Goal: Information Seeking & Learning: Learn about a topic

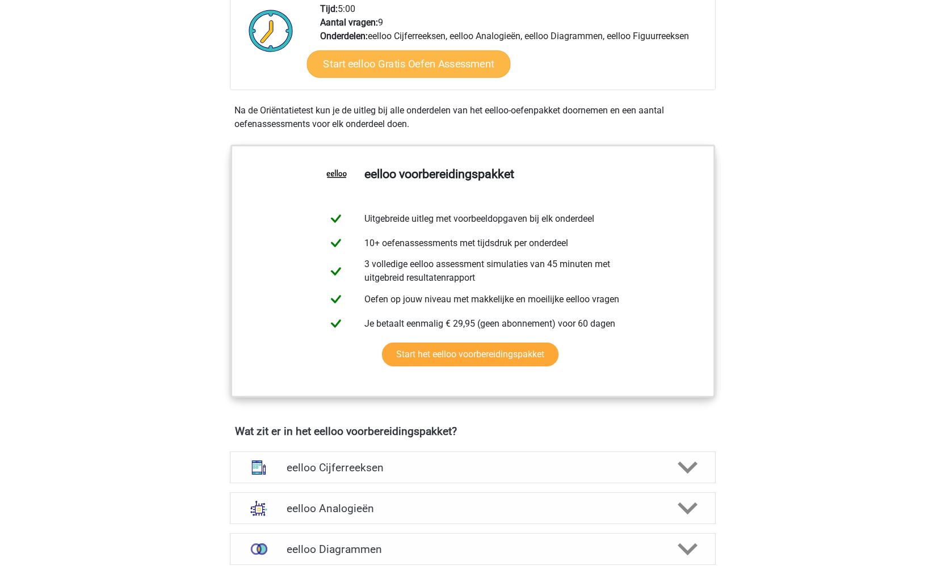
scroll to position [301, 0]
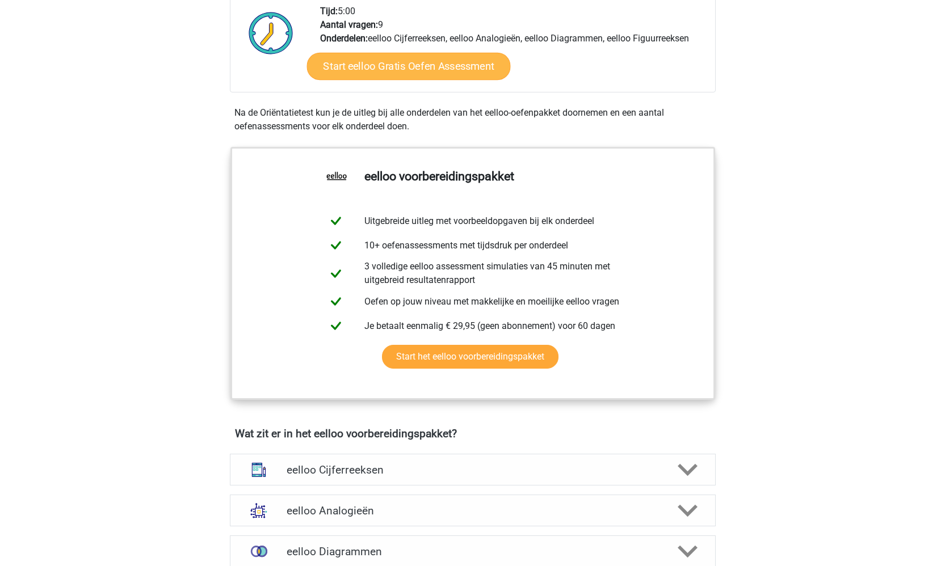
click at [409, 65] on link "Start eelloo Gratis Oefen Assessment" at bounding box center [408, 66] width 204 height 27
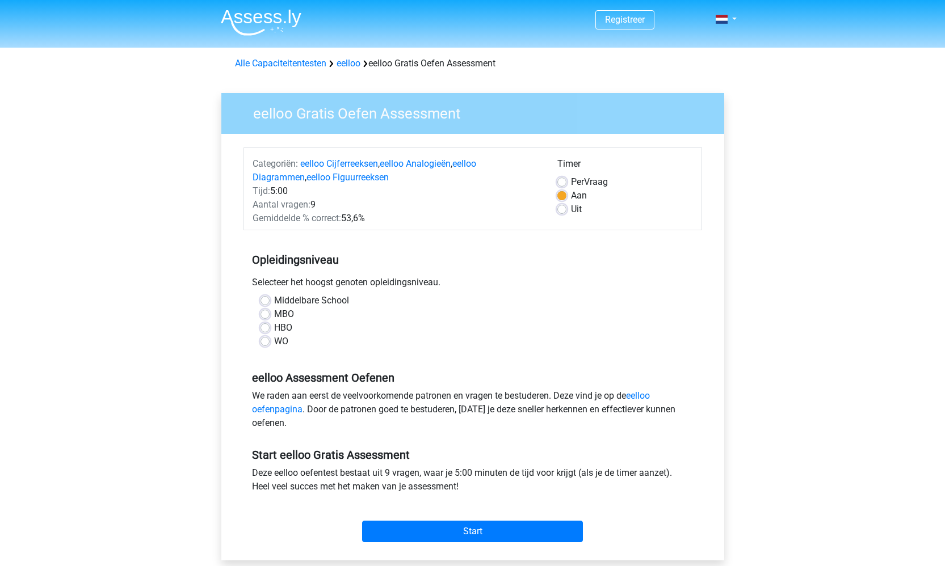
click at [274, 298] on label "Middelbare School" at bounding box center [311, 301] width 75 height 14
click at [266, 298] on input "Middelbare School" at bounding box center [264, 299] width 9 height 11
radio input "true"
click at [402, 516] on div "Start" at bounding box center [472, 523] width 458 height 40
click at [408, 524] on input "Start" at bounding box center [472, 532] width 221 height 22
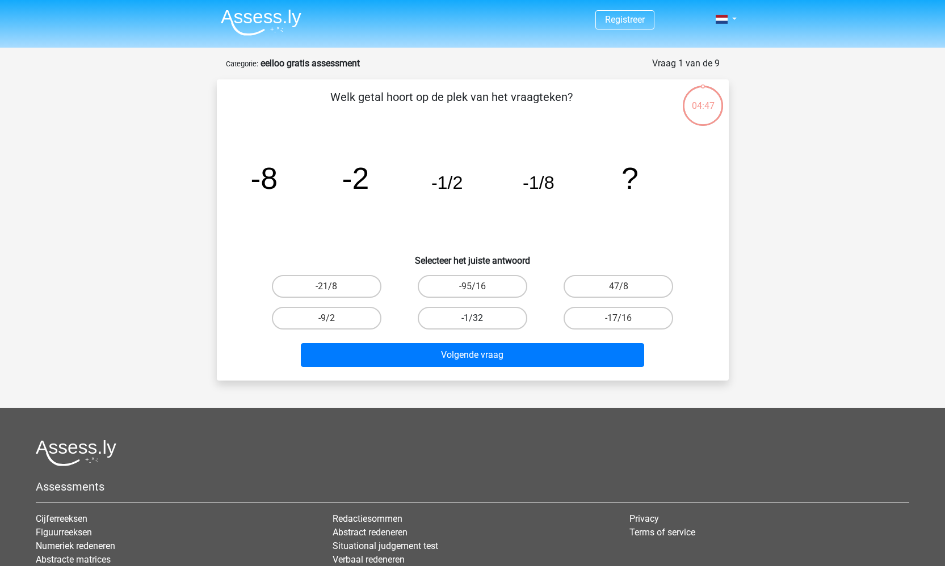
click at [498, 318] on label "-1/32" at bounding box center [473, 318] width 110 height 23
click at [479, 318] on input "-1/32" at bounding box center [475, 321] width 7 height 7
radio input "true"
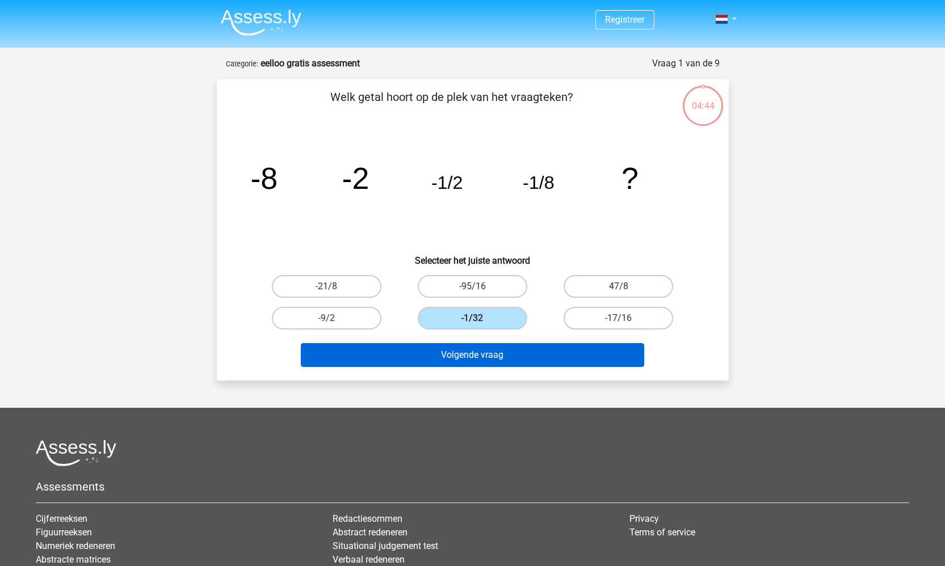
click at [500, 364] on button "Volgende vraag" at bounding box center [472, 355] width 343 height 24
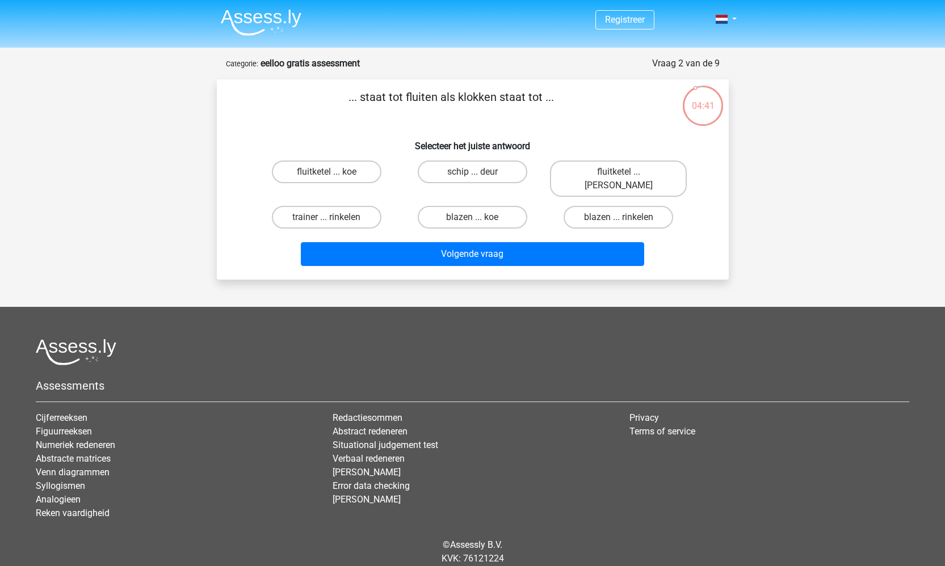
scroll to position [12, 0]
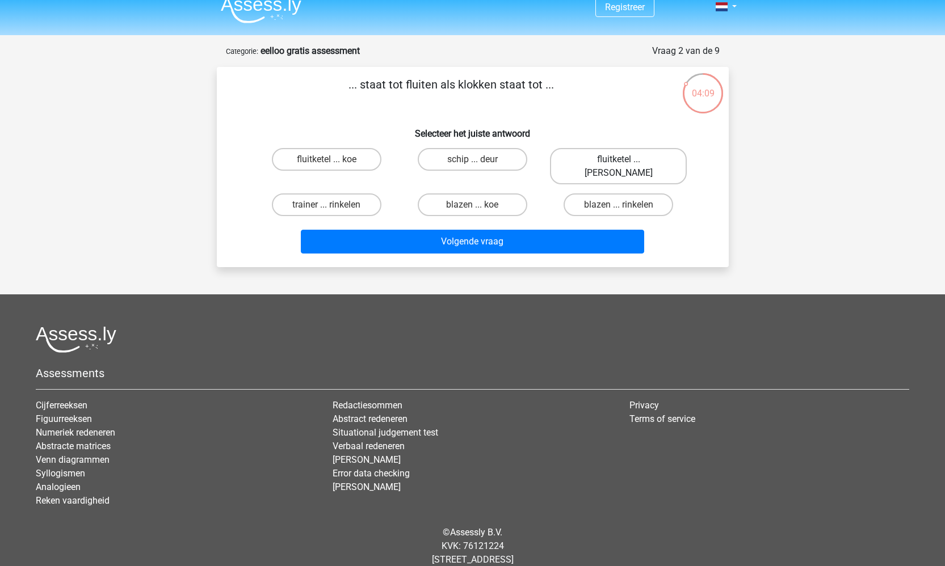
click at [612, 158] on label "fluitketel ... luiden" at bounding box center [618, 166] width 137 height 36
click at [618, 159] on input "fluitketel ... luiden" at bounding box center [621, 162] width 7 height 7
radio input "true"
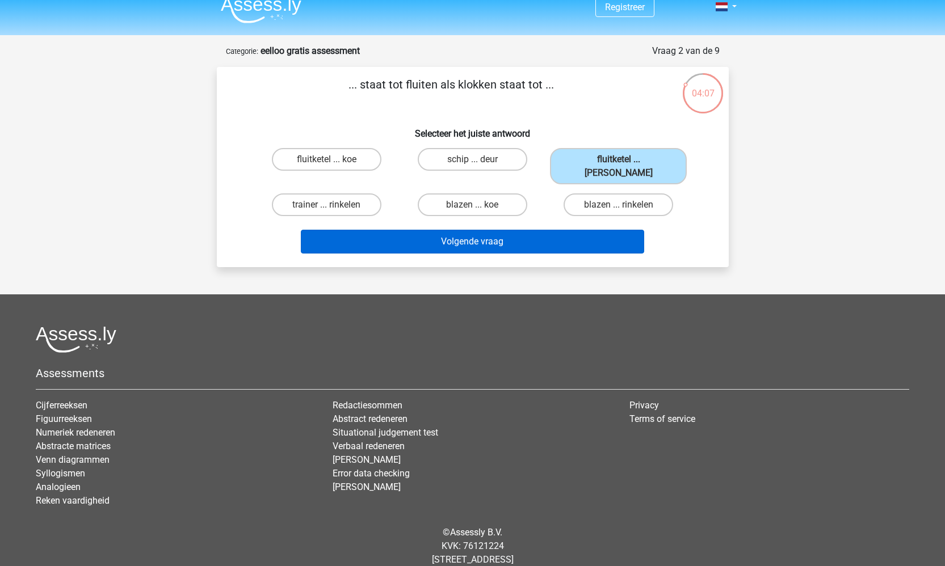
click at [507, 235] on button "Volgende vraag" at bounding box center [472, 242] width 343 height 24
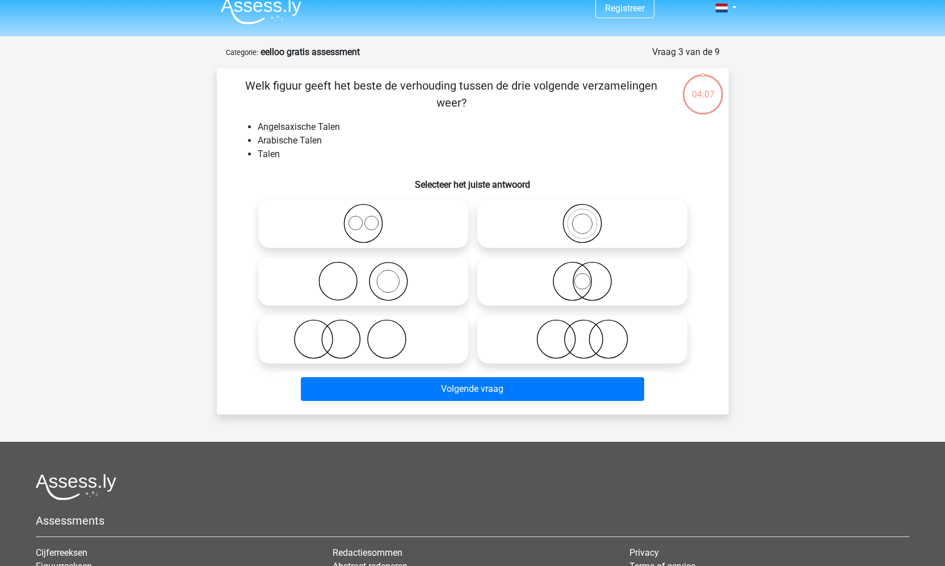
scroll to position [8, 0]
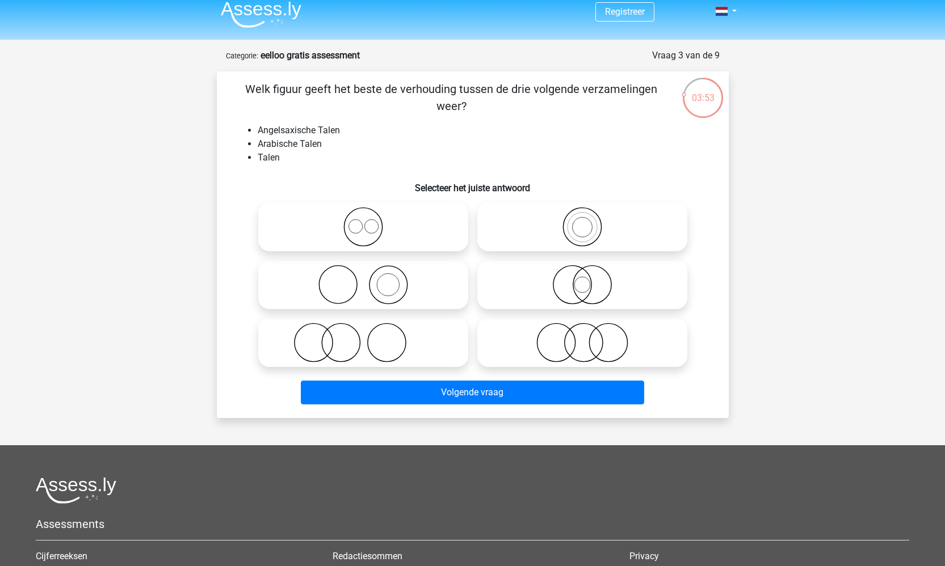
click at [385, 230] on icon at bounding box center [363, 227] width 201 height 40
click at [371, 221] on input "radio" at bounding box center [366, 217] width 7 height 7
radio input "true"
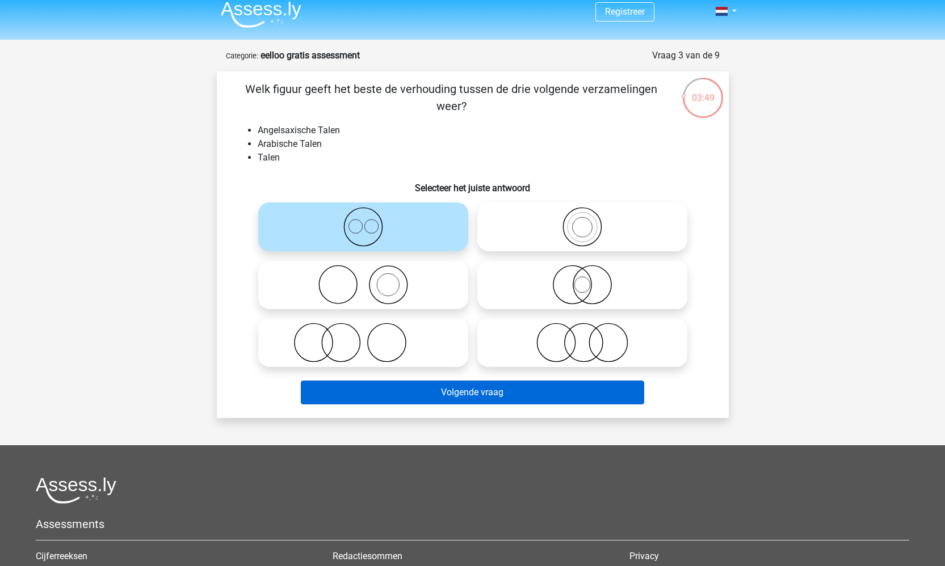
click at [472, 388] on button "Volgende vraag" at bounding box center [472, 393] width 343 height 24
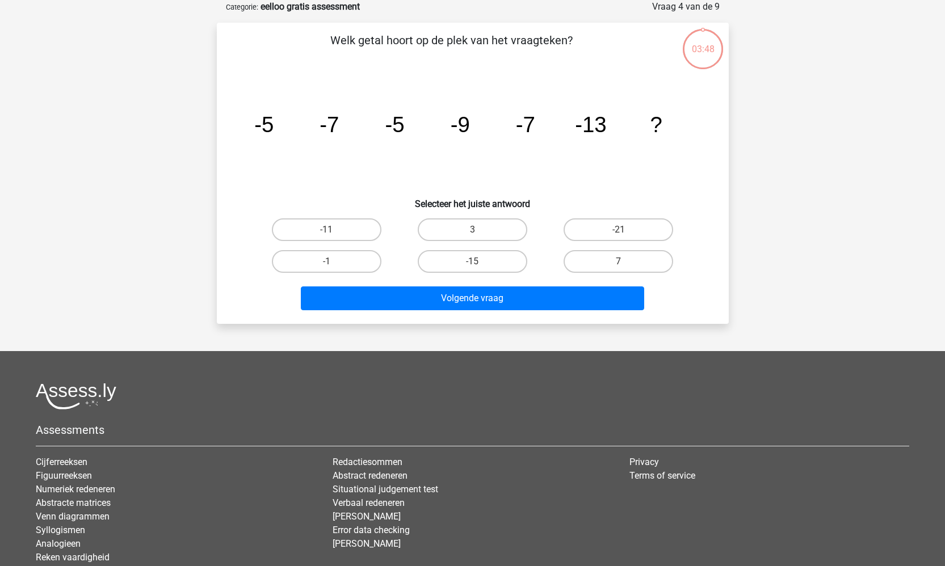
scroll to position [0, 0]
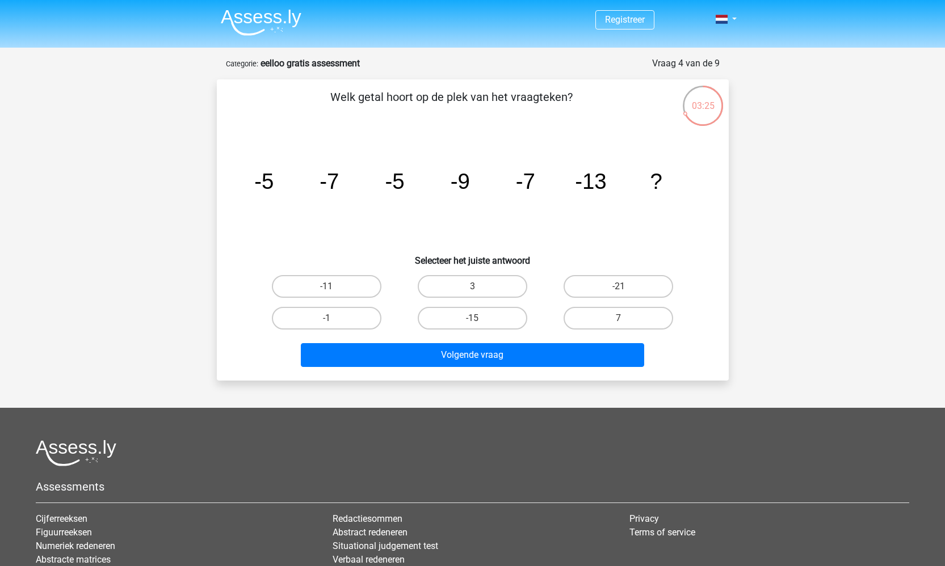
click at [333, 292] on input "-11" at bounding box center [329, 290] width 7 height 7
radio input "true"
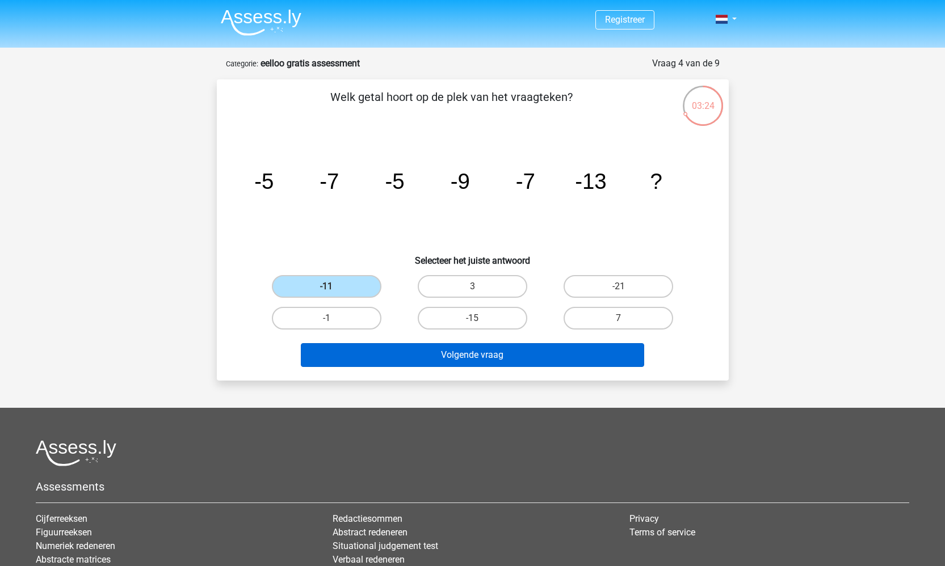
click at [414, 358] on button "Volgende vraag" at bounding box center [472, 355] width 343 height 24
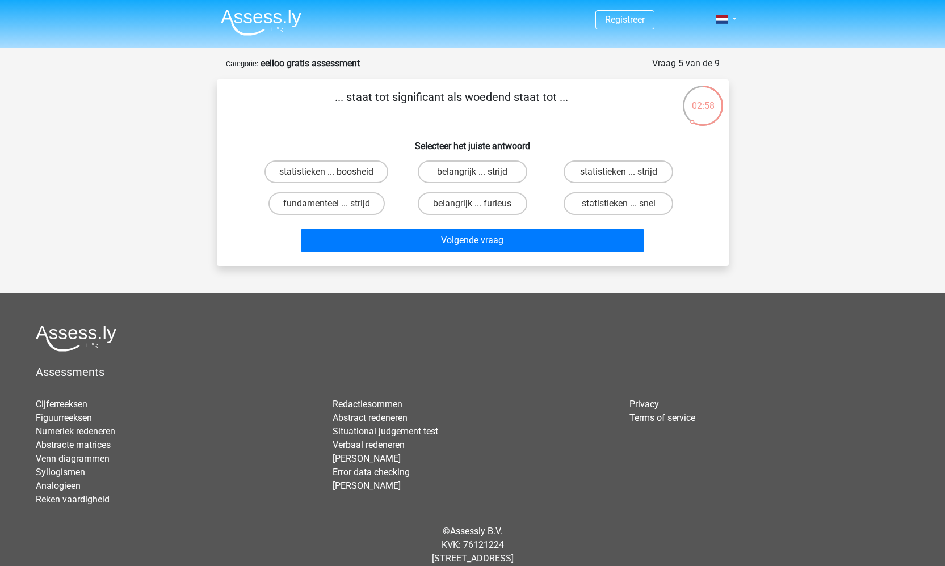
click at [618, 176] on input "statistieken ... strijd" at bounding box center [621, 175] width 7 height 7
radio input "true"
click at [321, 183] on label "statistieken ... boosheid" at bounding box center [326, 172] width 124 height 23
click at [326, 179] on input "statistieken ... boosheid" at bounding box center [329, 175] width 7 height 7
radio input "true"
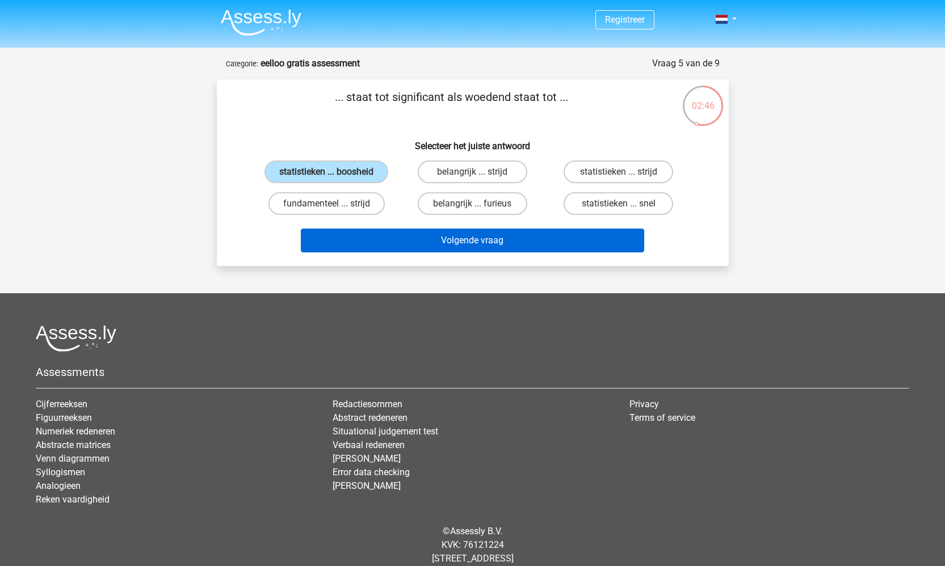
click at [482, 253] on button "Volgende vraag" at bounding box center [472, 241] width 343 height 24
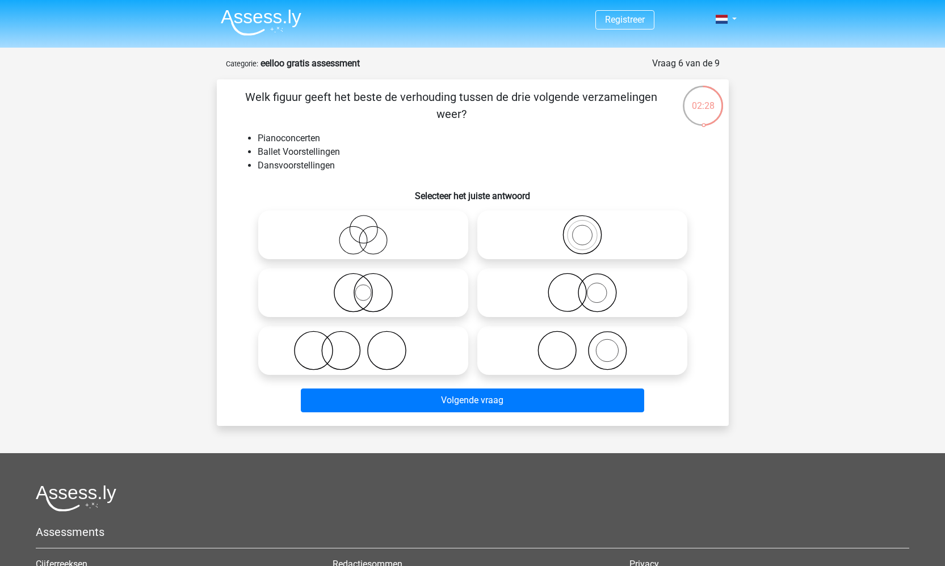
click at [363, 352] on icon at bounding box center [363, 351] width 201 height 40
click at [363, 345] on input "radio" at bounding box center [366, 341] width 7 height 7
radio input "true"
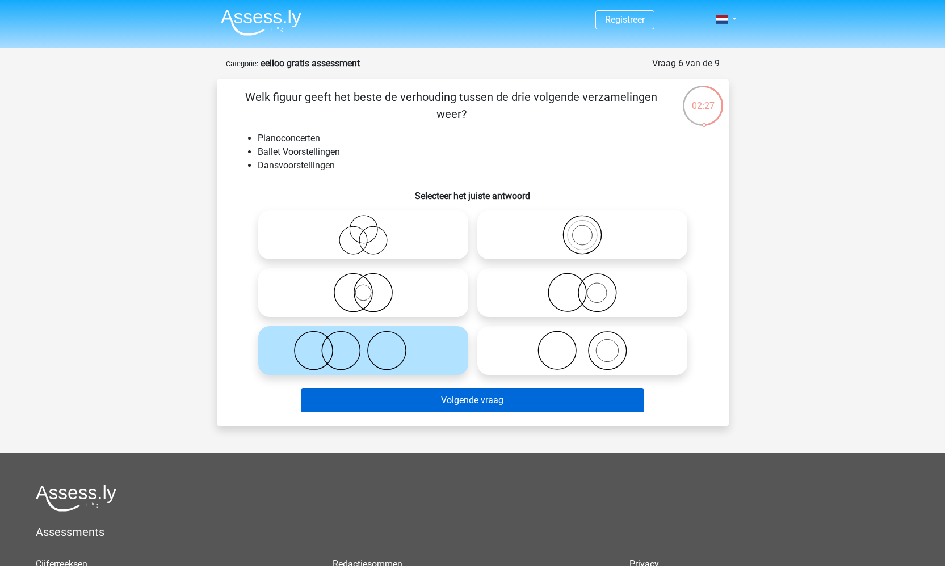
click at [410, 408] on button "Volgende vraag" at bounding box center [472, 401] width 343 height 24
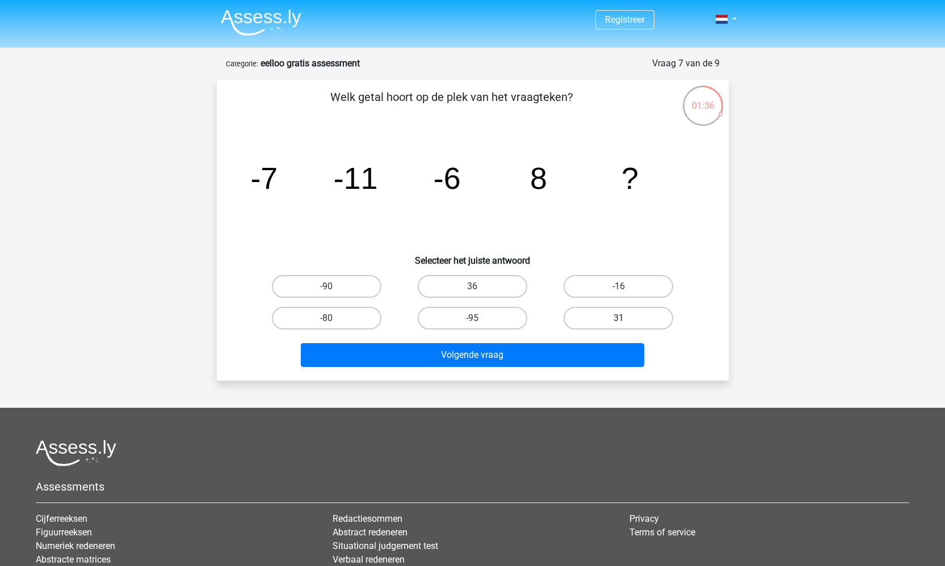
click at [616, 310] on label "31" at bounding box center [618, 318] width 110 height 23
click at [618, 318] on input "31" at bounding box center [621, 321] width 7 height 7
radio input "true"
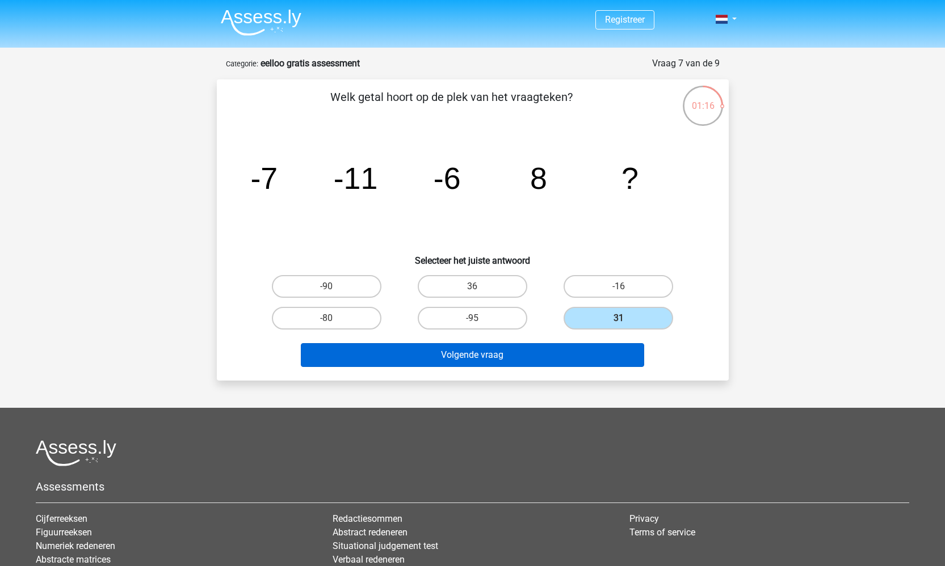
click at [578, 354] on button "Volgende vraag" at bounding box center [472, 355] width 343 height 24
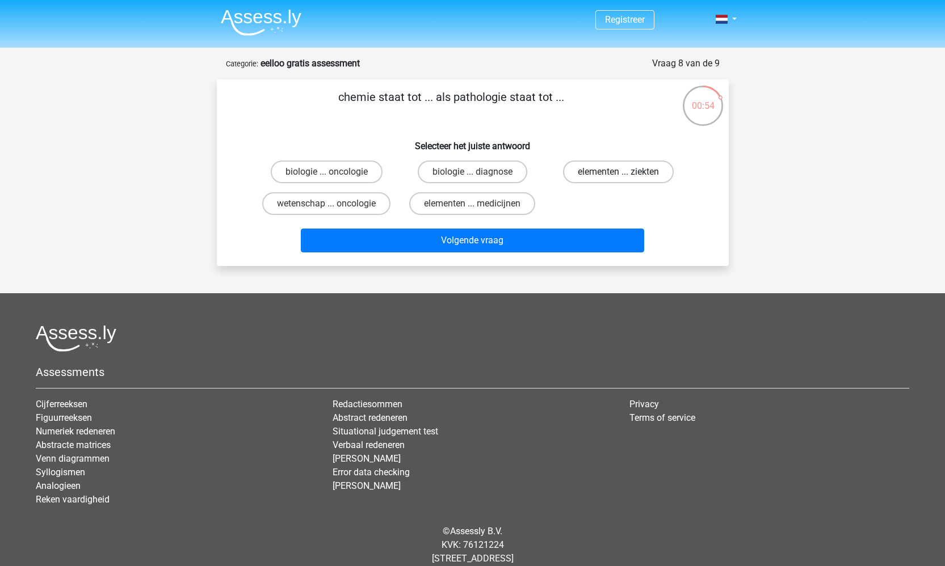
click at [593, 166] on label "elementen ... ziekten" at bounding box center [618, 172] width 111 height 23
click at [618, 172] on input "elementen ... ziekten" at bounding box center [621, 175] width 7 height 7
radio input "true"
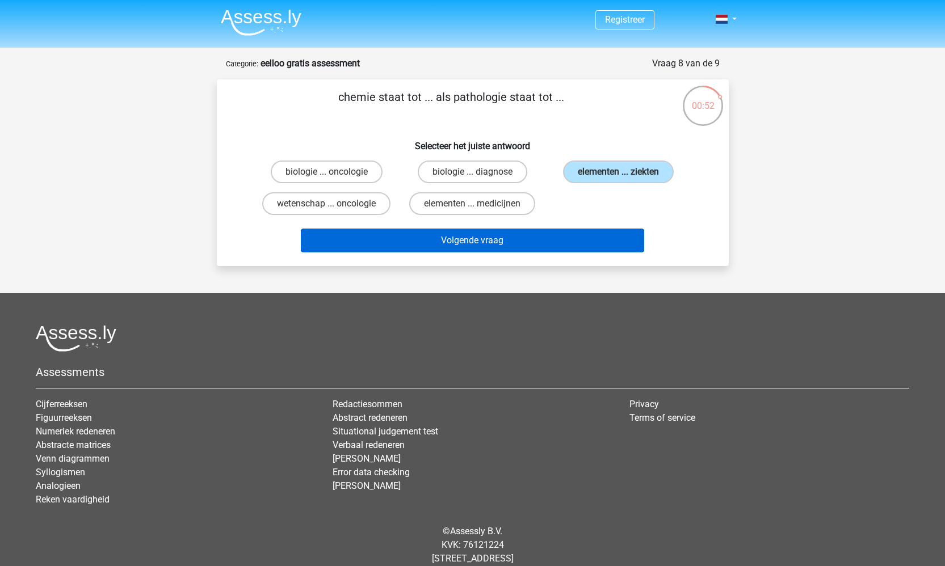
click at [574, 237] on button "Volgende vraag" at bounding box center [472, 241] width 343 height 24
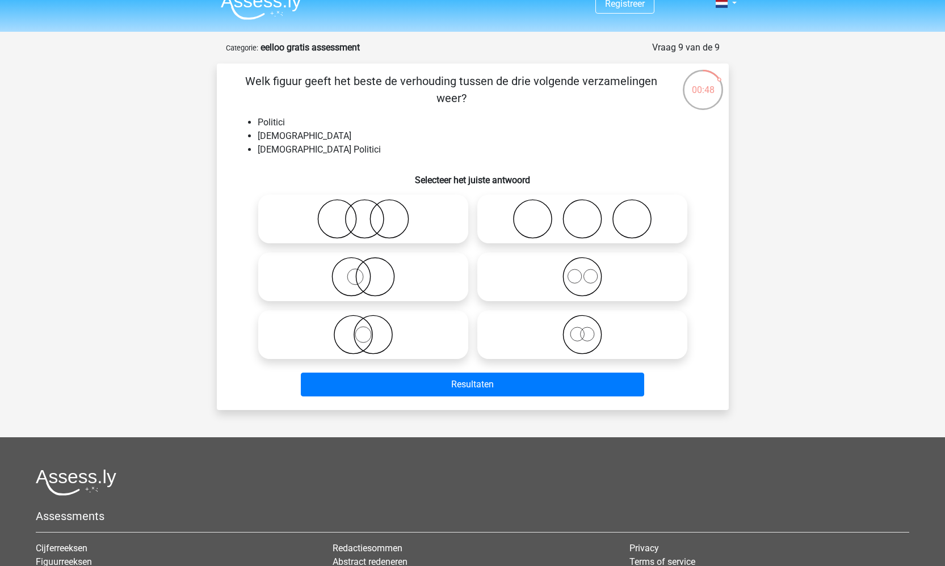
scroll to position [20, 0]
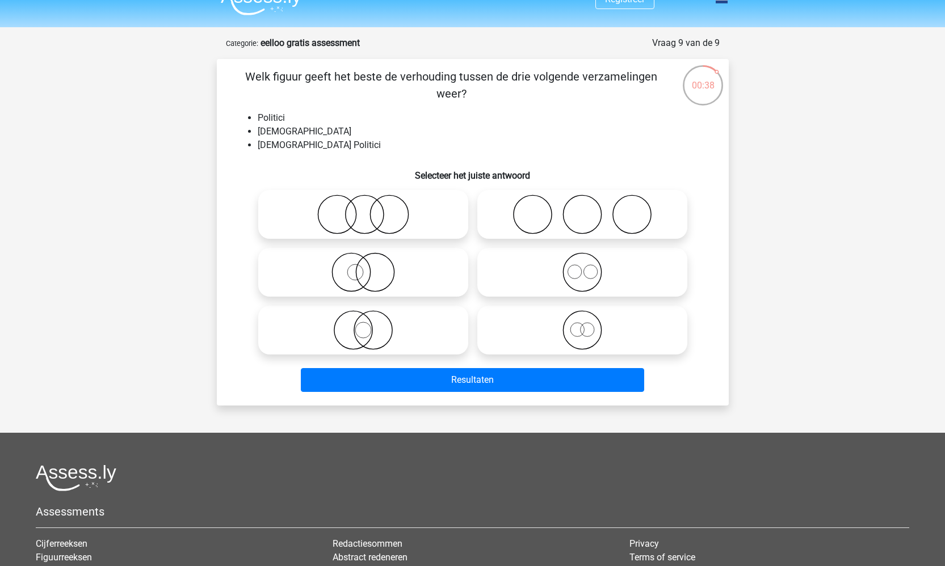
click at [377, 271] on icon at bounding box center [363, 273] width 201 height 40
click at [371, 267] on input "radio" at bounding box center [366, 262] width 7 height 7
radio input "true"
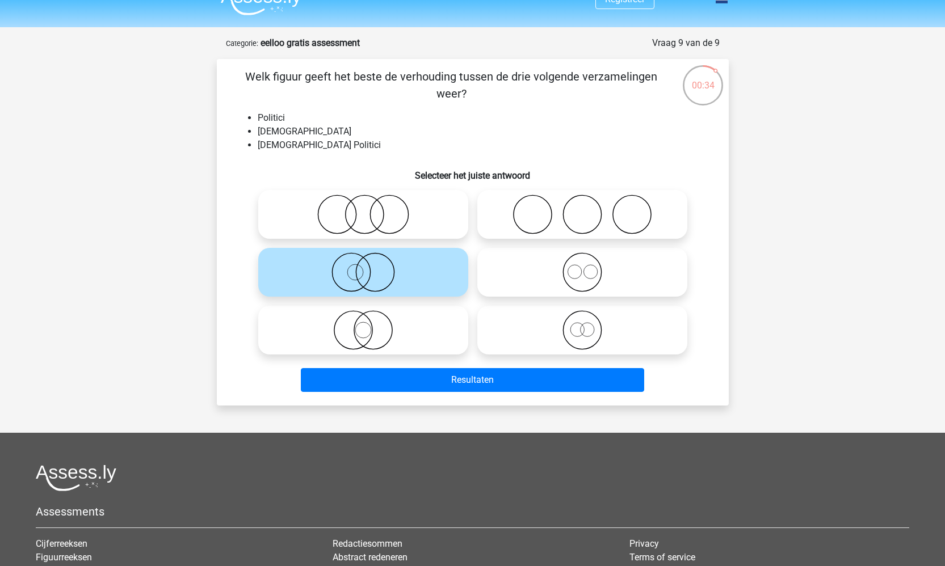
click at [377, 325] on icon at bounding box center [363, 330] width 201 height 40
click at [371, 325] on input "radio" at bounding box center [366, 320] width 7 height 7
radio input "true"
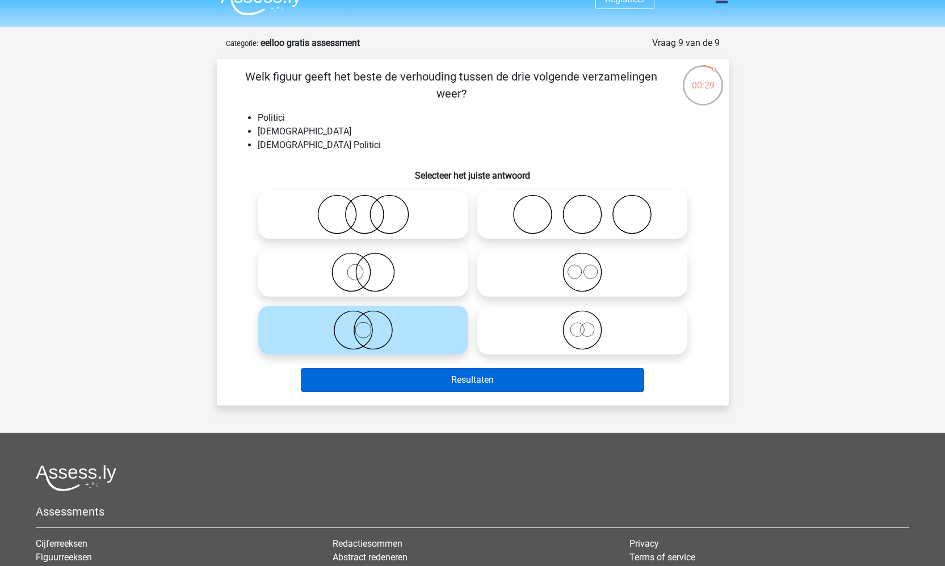
click at [427, 386] on button "Resultaten" at bounding box center [472, 380] width 343 height 24
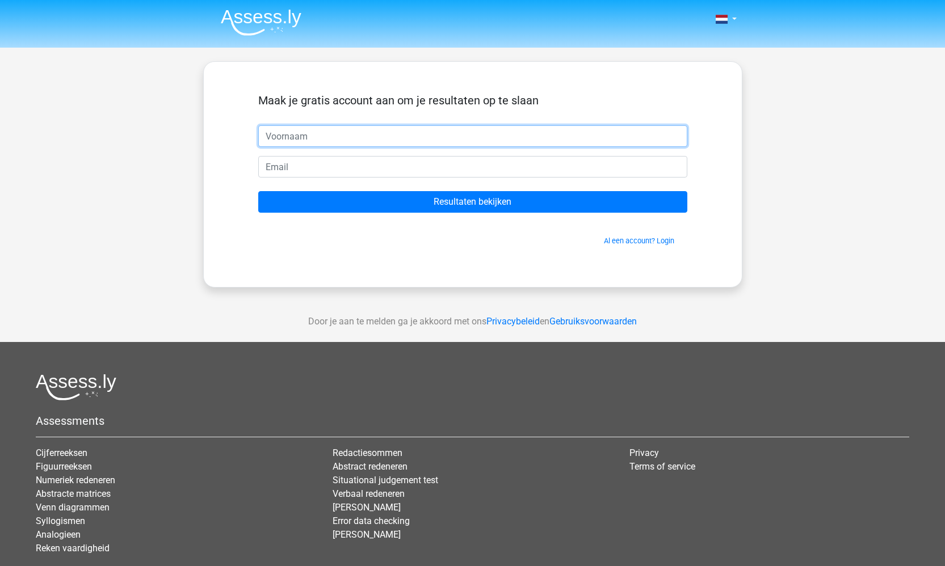
type input "Rijk"
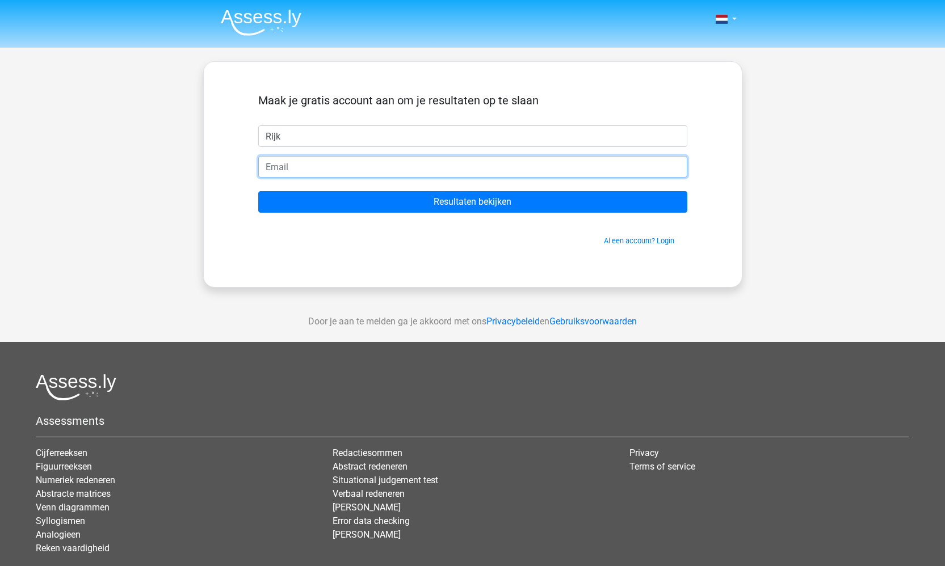
type input "rijk.dekok@icloud.com"
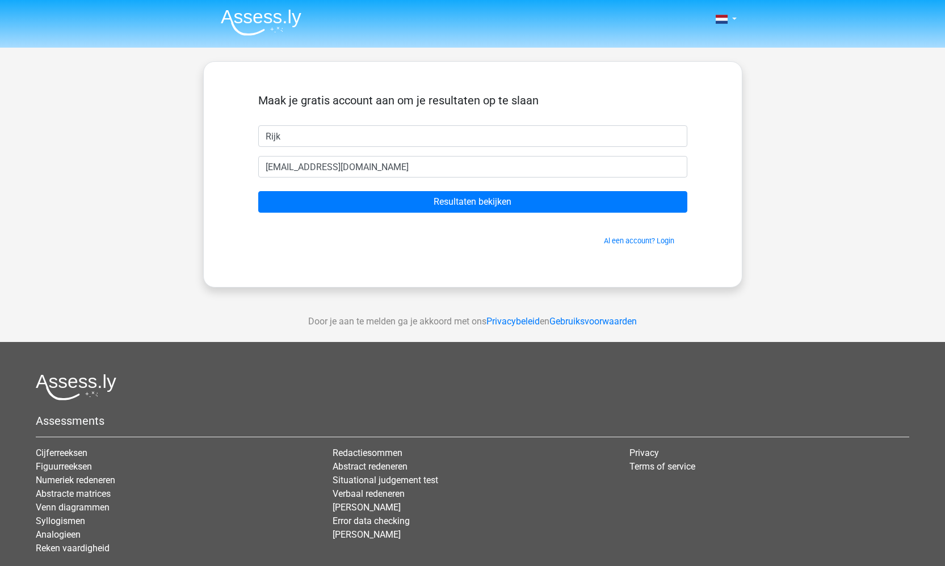
click at [393, 213] on form "Maak je gratis account aan om je resultaten op te slaan Rijk rijk.dekok@icloud.…" at bounding box center [472, 170] width 429 height 153
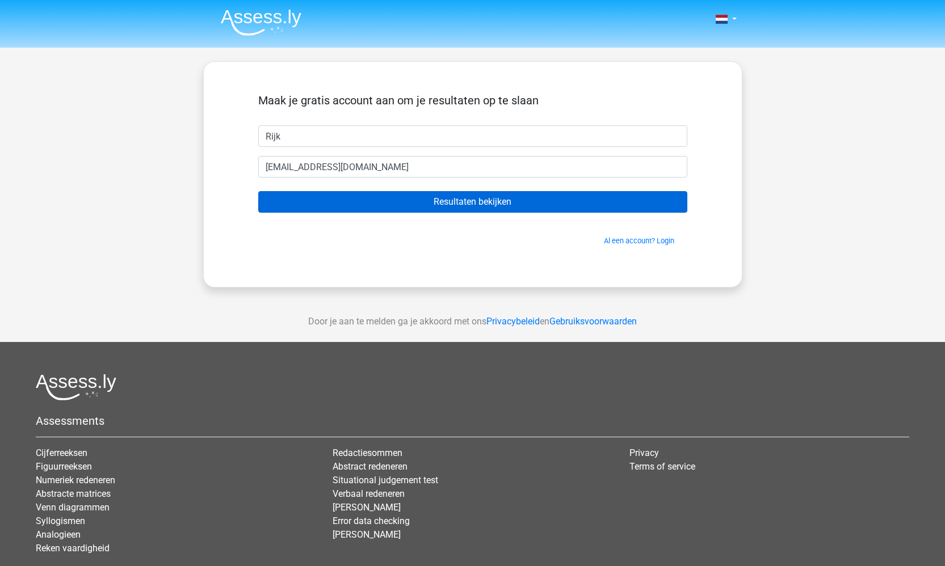
click at [409, 205] on input "Resultaten bekijken" at bounding box center [472, 202] width 429 height 22
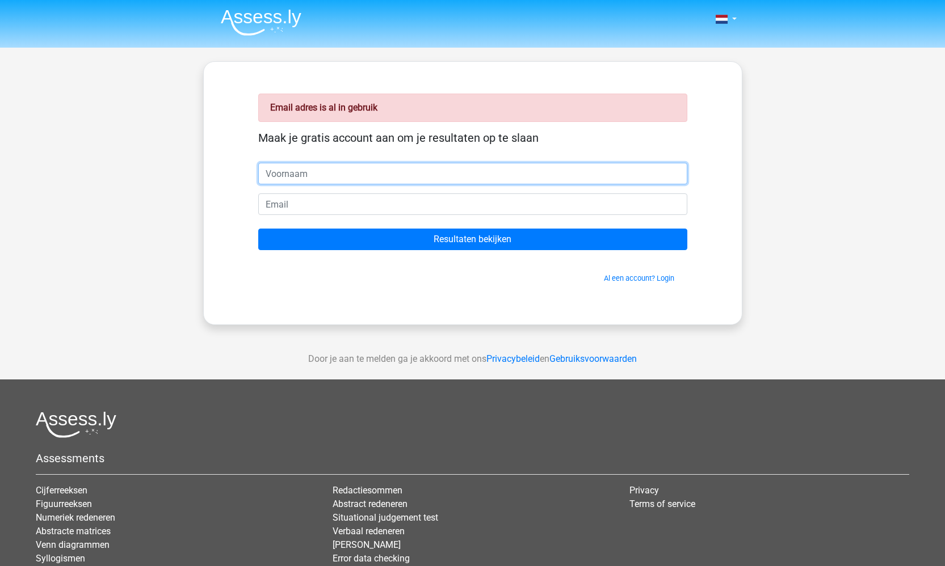
type input "Rijk"
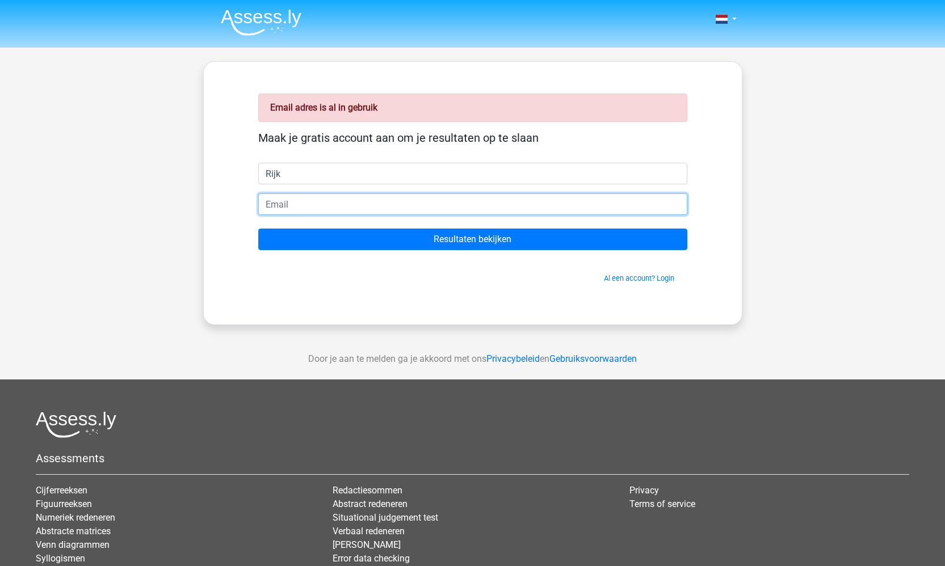
type input "[EMAIL_ADDRESS][DOMAIN_NAME]"
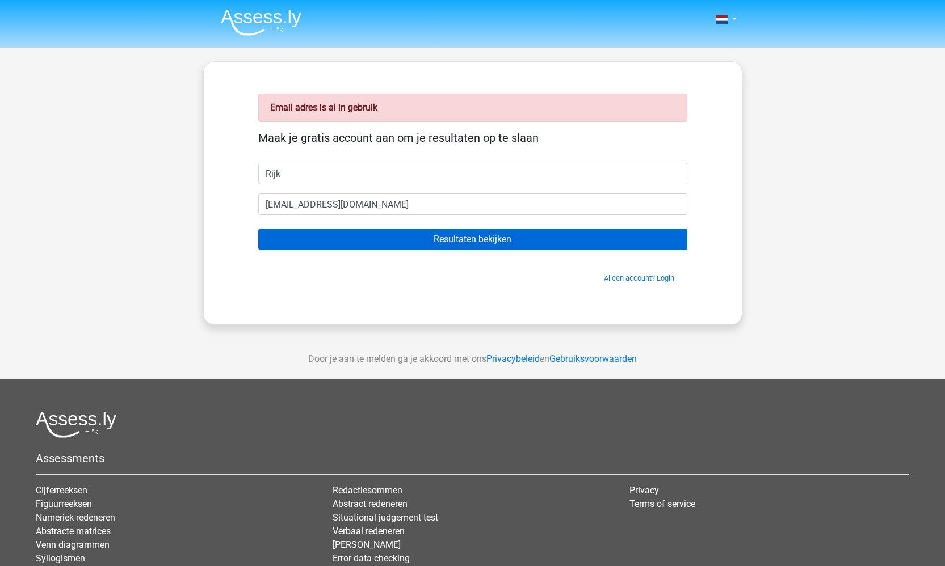
click at [403, 233] on input "Resultaten bekijken" at bounding box center [472, 240] width 429 height 22
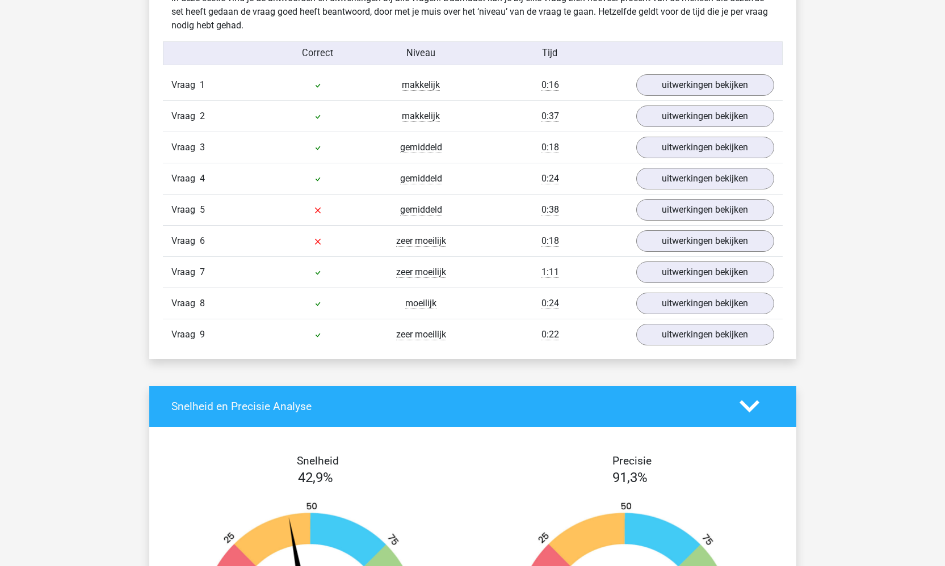
scroll to position [1260, 0]
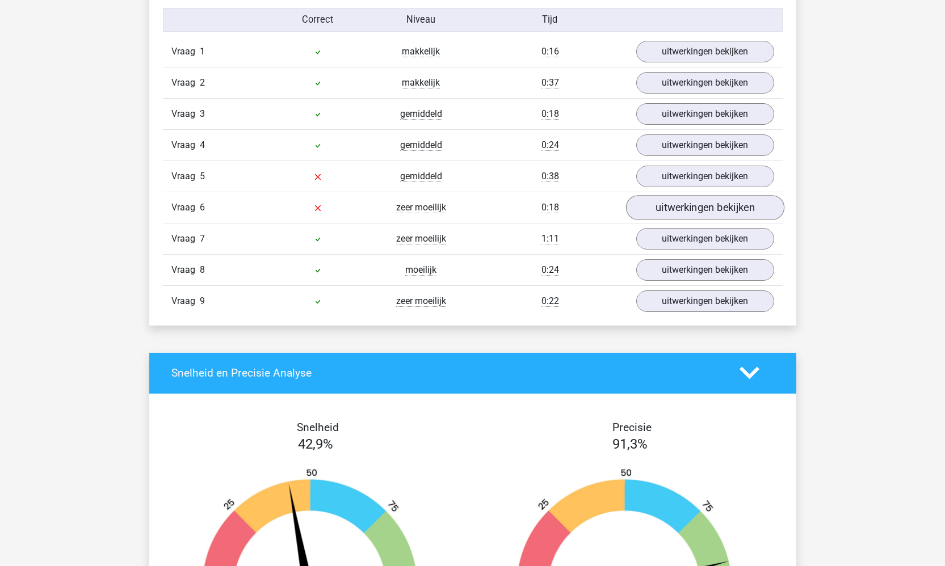
click at [687, 201] on link "uitwerkingen bekijken" at bounding box center [704, 207] width 158 height 25
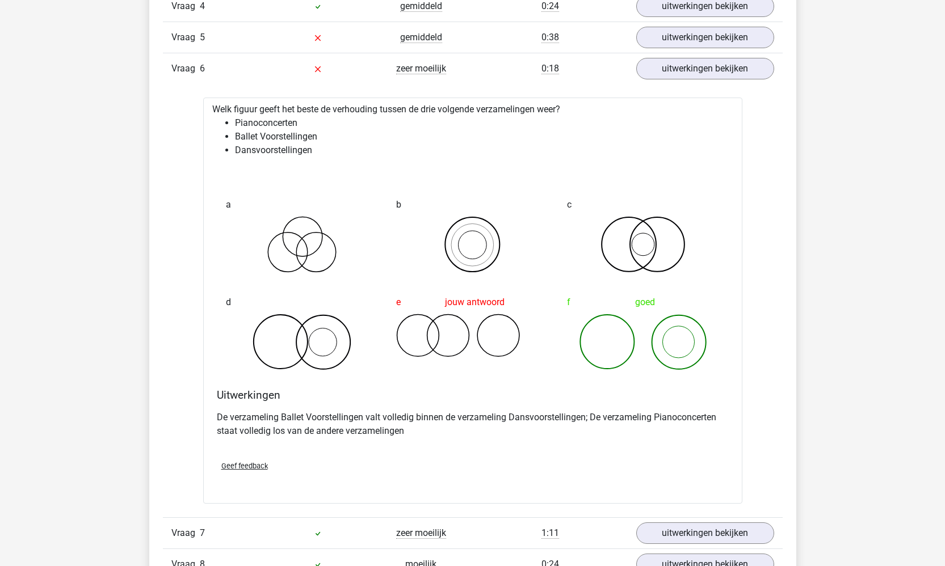
scroll to position [1616, 0]
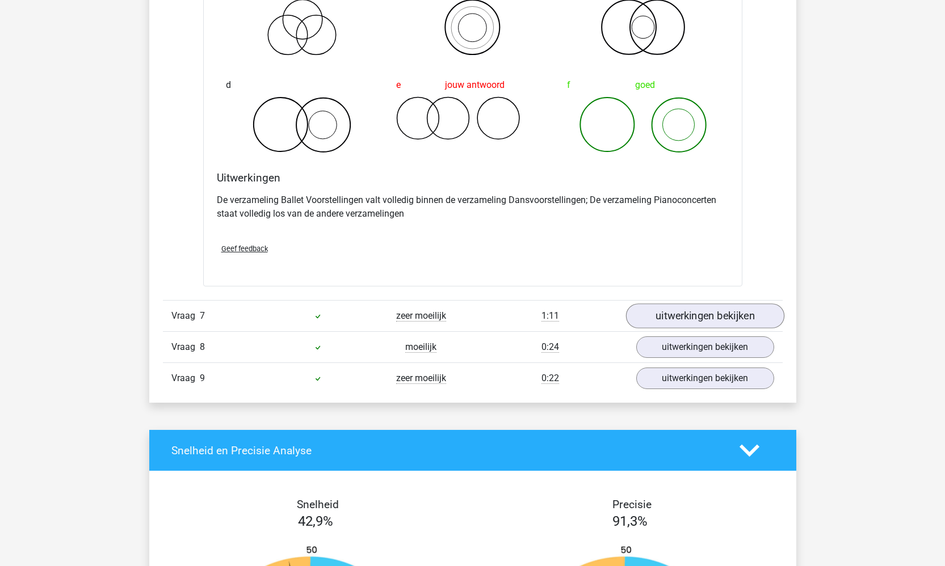
click at [693, 322] on link "uitwerkingen bekijken" at bounding box center [704, 316] width 158 height 25
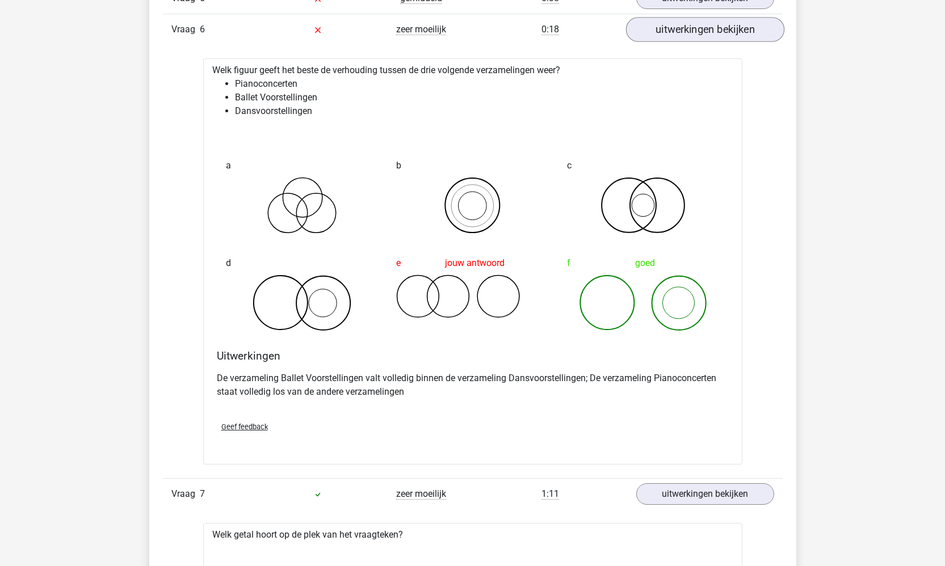
scroll to position [1436, 0]
click at [701, 26] on link "uitwerkingen bekijken" at bounding box center [704, 31] width 158 height 25
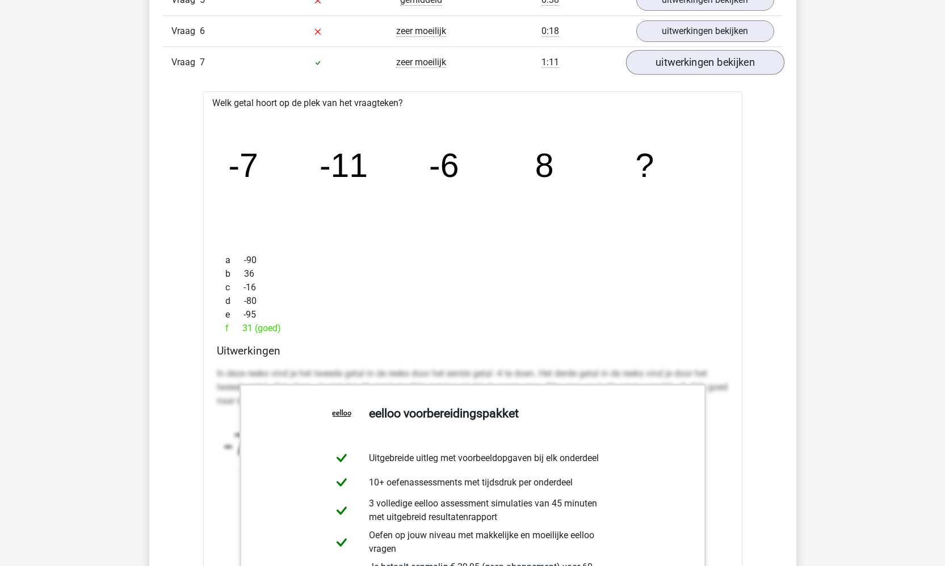
click at [704, 65] on link "uitwerkingen bekijken" at bounding box center [704, 62] width 158 height 25
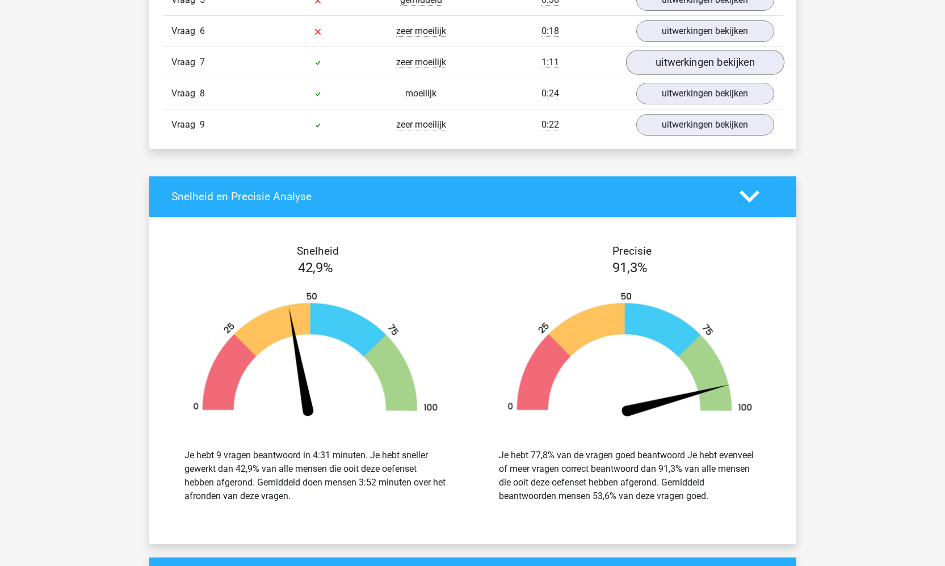
click at [712, 61] on link "uitwerkingen bekijken" at bounding box center [704, 62] width 158 height 25
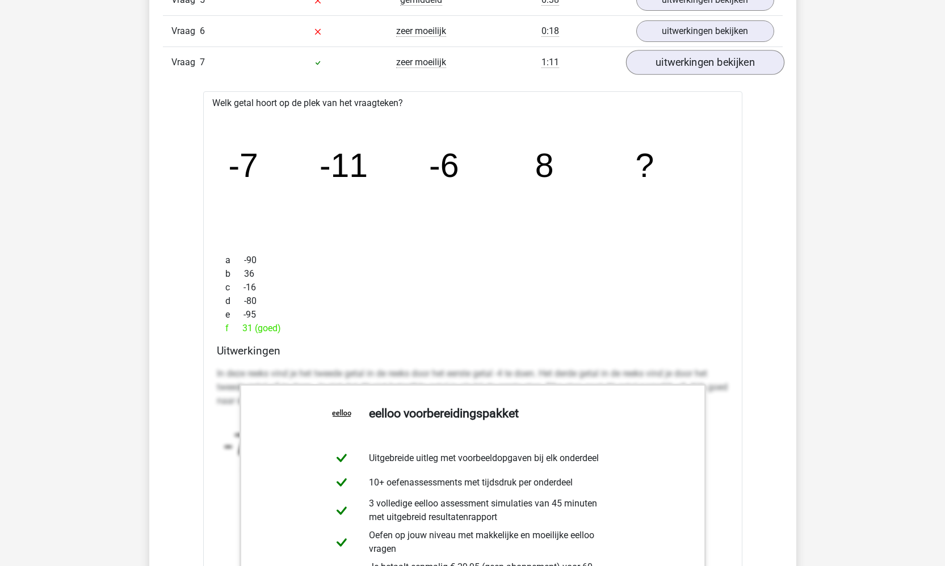
click at [712, 61] on link "uitwerkingen bekijken" at bounding box center [704, 62] width 158 height 25
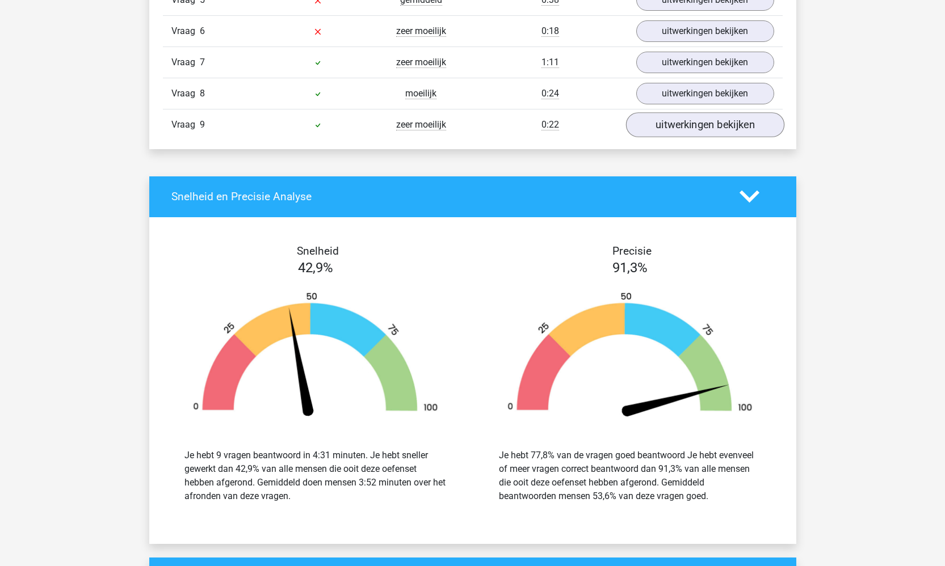
click at [699, 124] on link "uitwerkingen bekijken" at bounding box center [704, 124] width 158 height 25
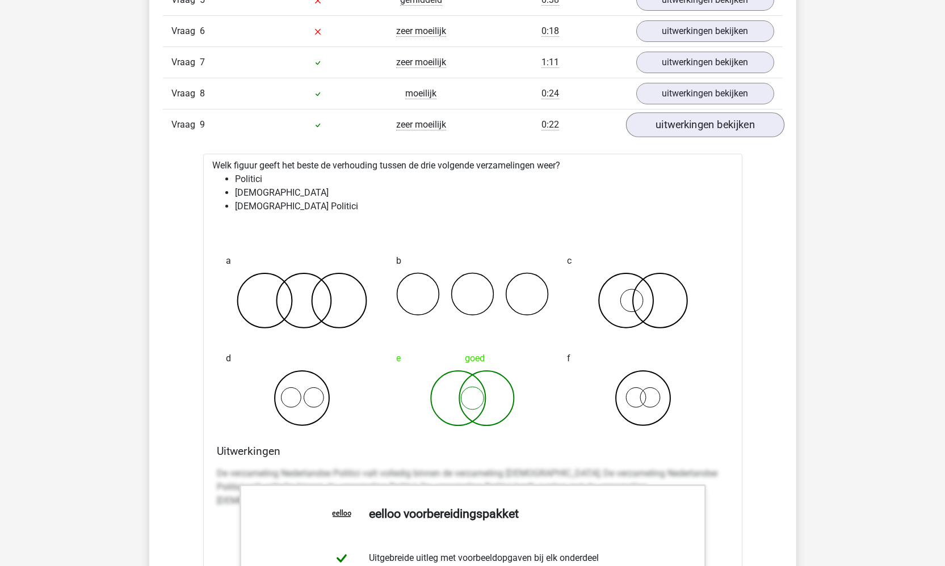
click at [699, 124] on link "uitwerkingen bekijken" at bounding box center [704, 124] width 158 height 25
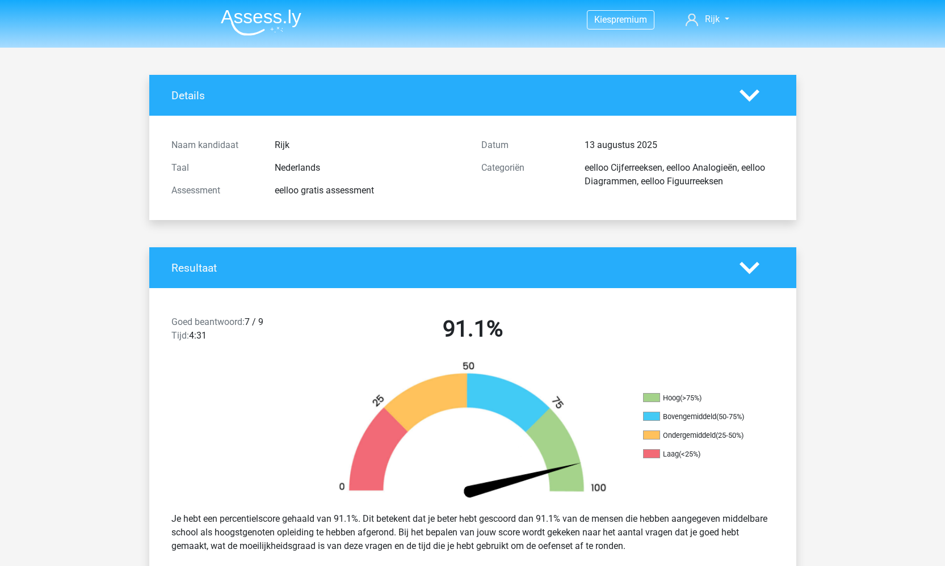
scroll to position [0, 0]
click at [721, 17] on link "Rijk" at bounding box center [707, 19] width 52 height 14
click at [666, 82] on link "Logout" at bounding box center [693, 91] width 78 height 18
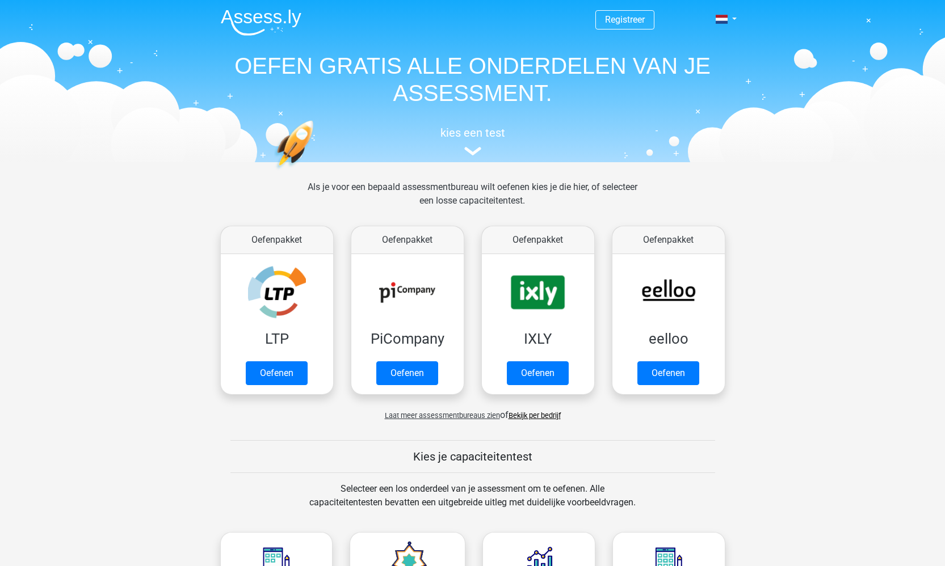
click at [608, 26] on span "Registreer" at bounding box center [624, 19] width 59 height 19
click at [615, 23] on link "Registreer" at bounding box center [625, 19] width 40 height 11
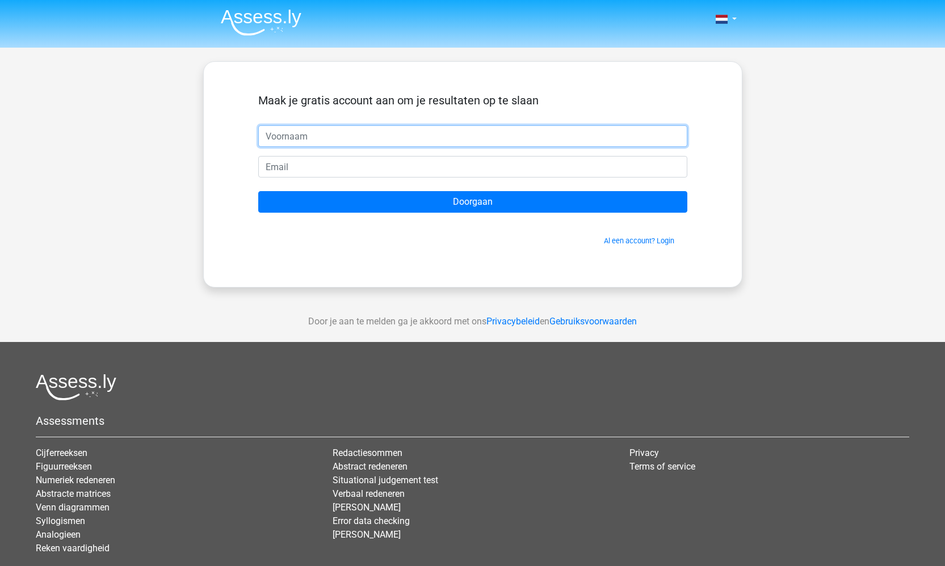
type input "Rijk"
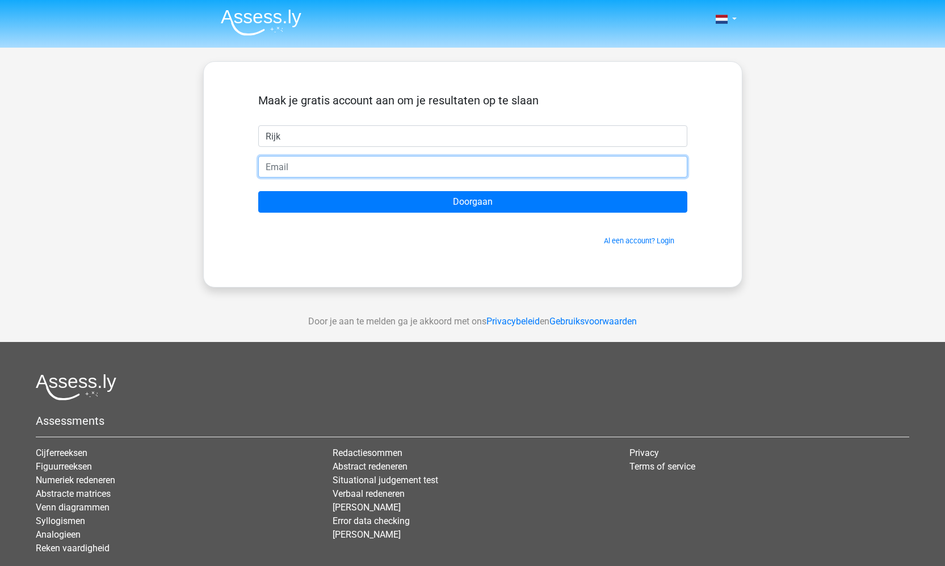
type input "[EMAIL_ADDRESS][DOMAIN_NAME]"
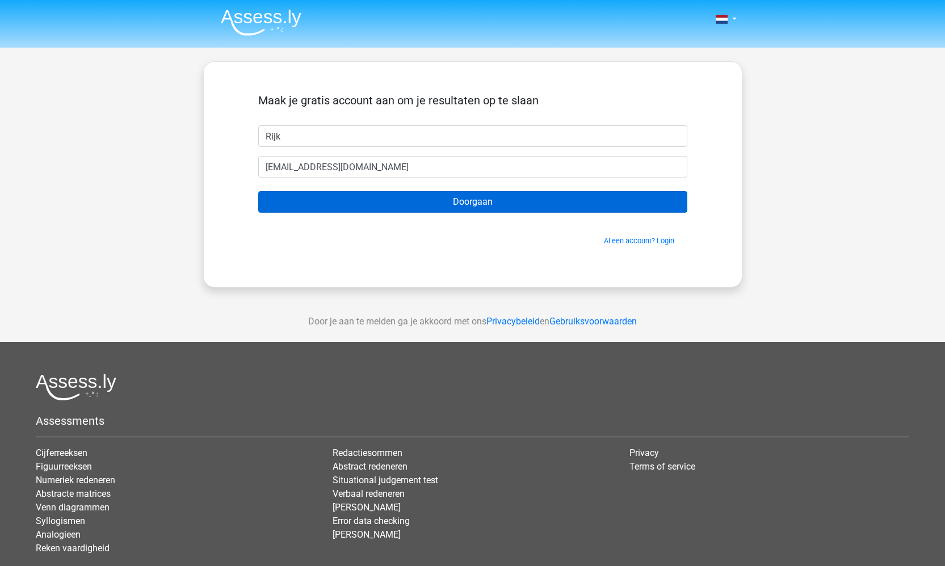
click at [424, 195] on input "Doorgaan" at bounding box center [472, 202] width 429 height 22
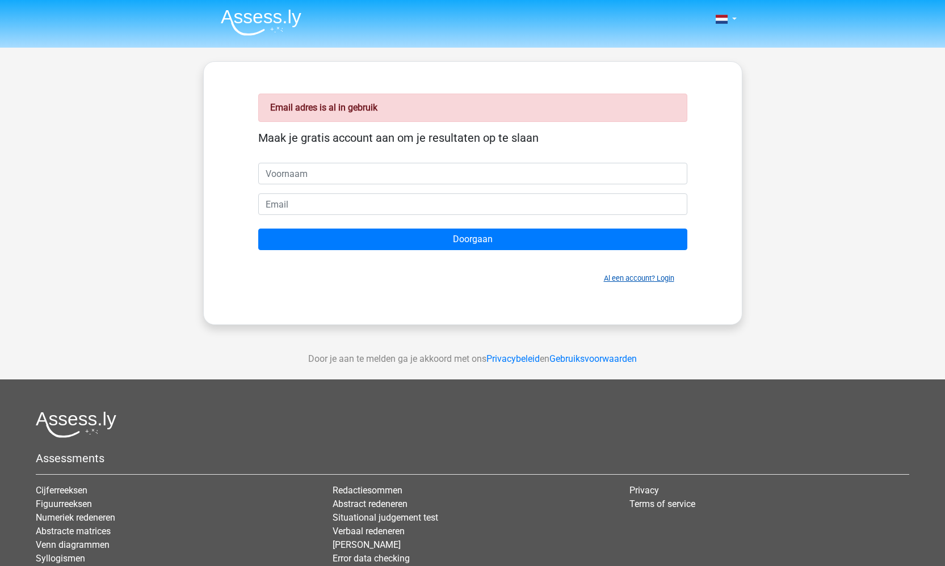
click at [633, 280] on link "Al een account? Login" at bounding box center [639, 278] width 70 height 9
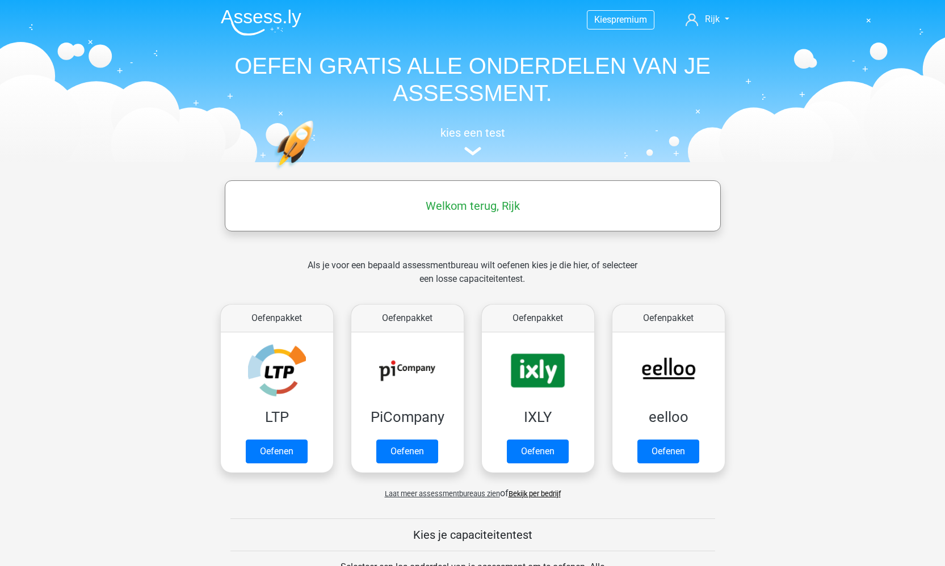
click at [532, 494] on link "Bekijk per bedrijf" at bounding box center [534, 494] width 52 height 9
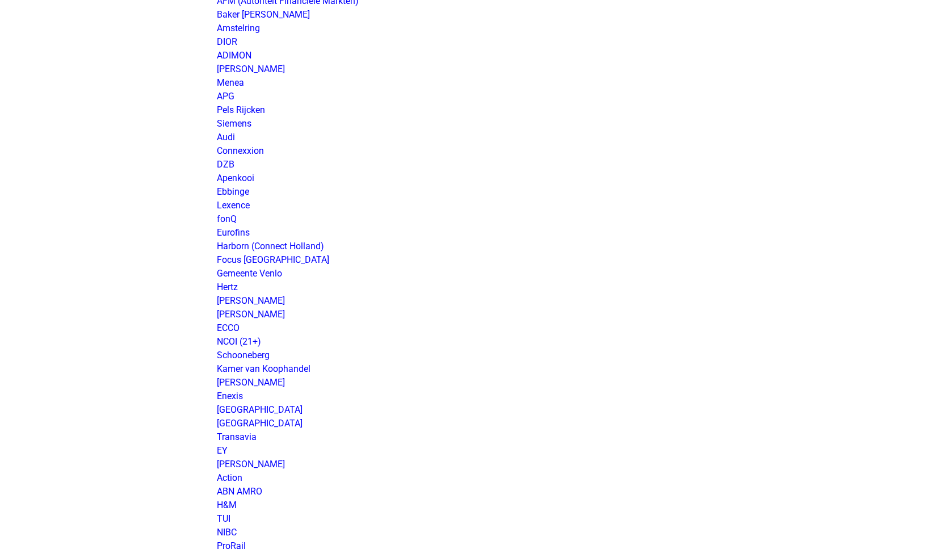
scroll to position [991, 0]
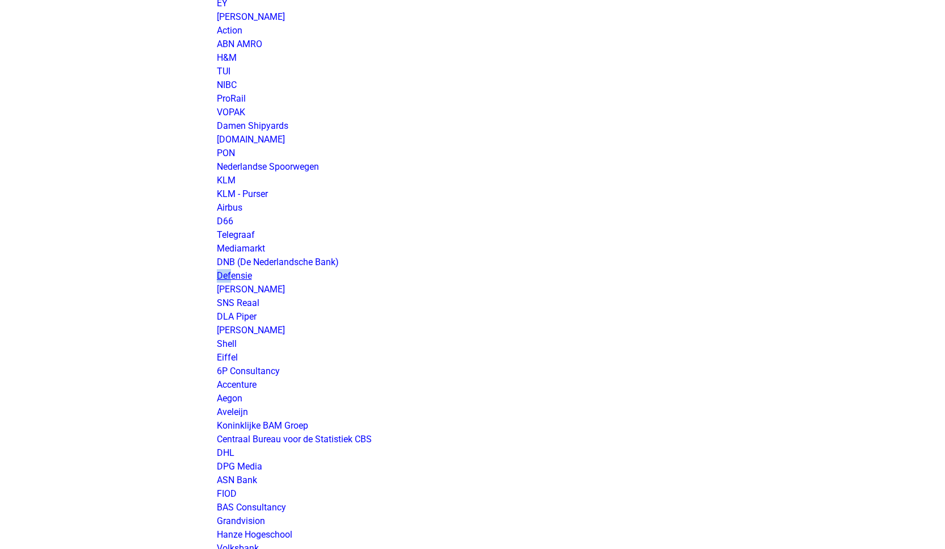
click at [234, 273] on link "Defensie" at bounding box center [234, 275] width 35 height 11
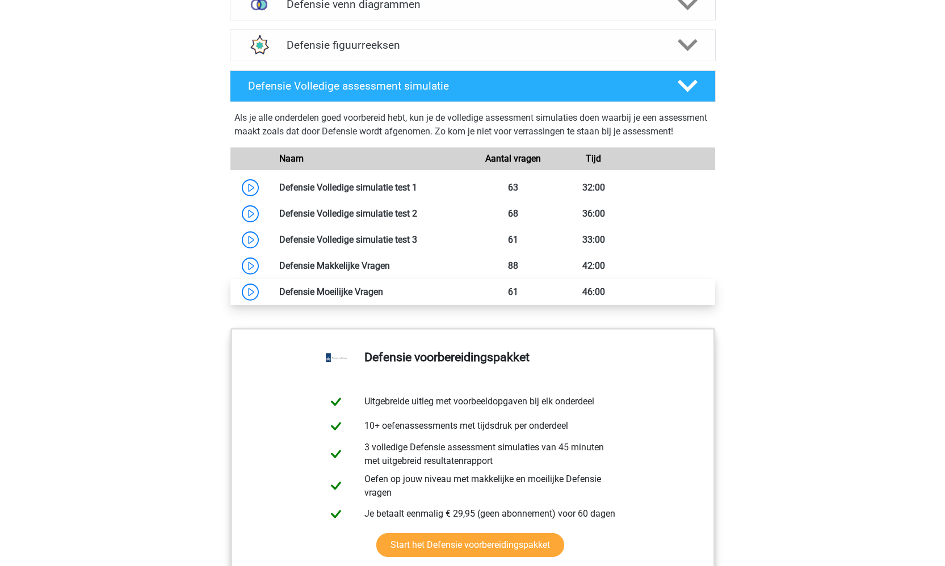
scroll to position [971, 0]
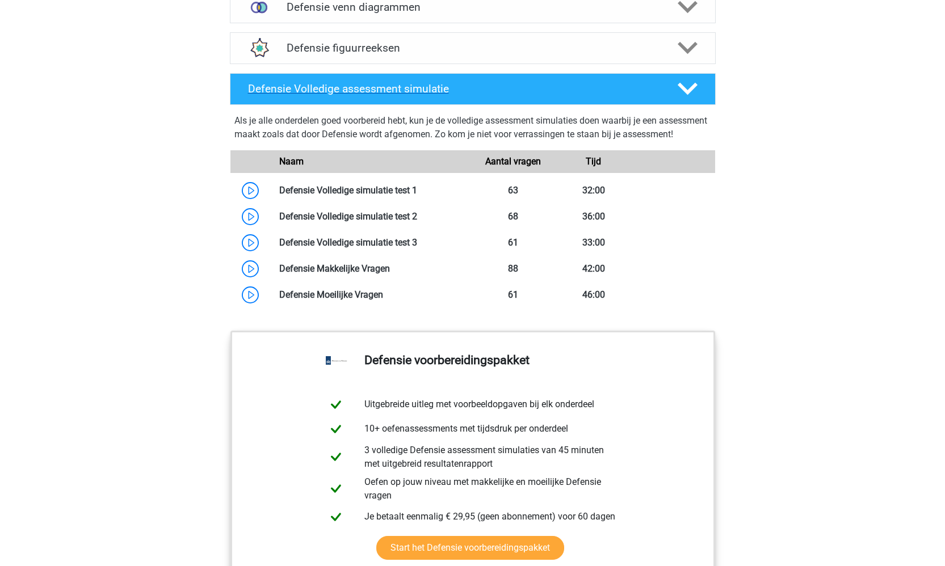
click at [384, 79] on div "Defensie Volledige assessment simulatie" at bounding box center [473, 89] width 486 height 32
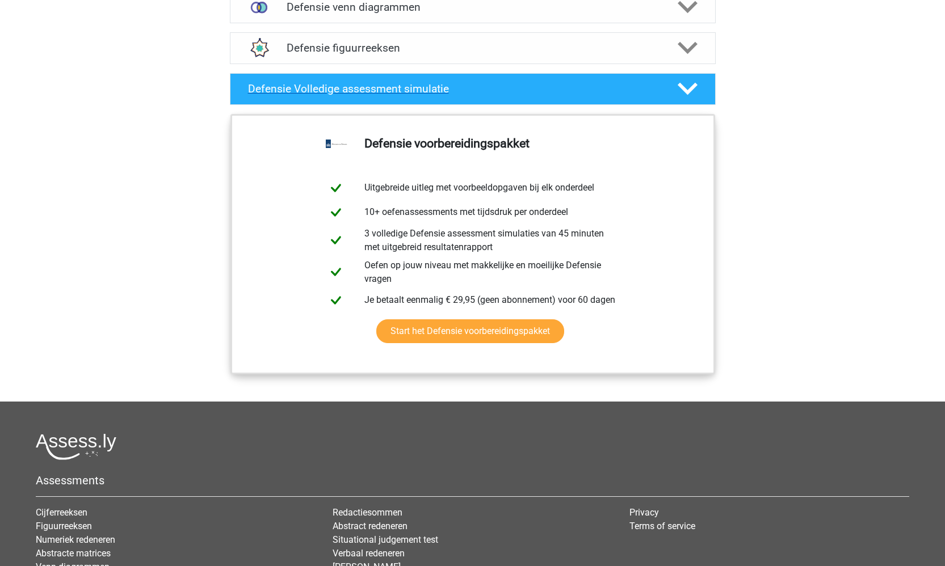
click at [410, 84] on h4 "Defensie Volledige assessment simulatie" at bounding box center [453, 88] width 411 height 13
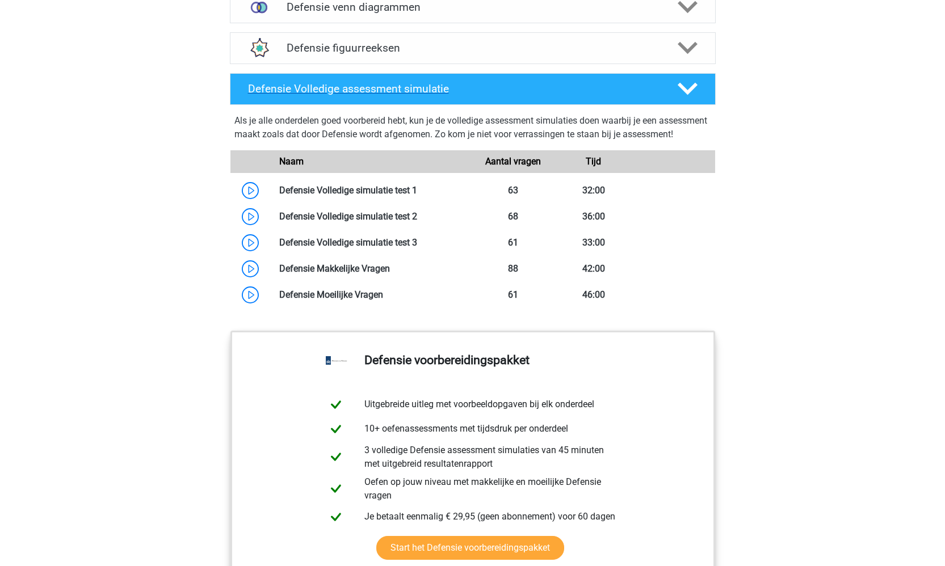
click at [464, 92] on h4 "Defensie Volledige assessment simulatie" at bounding box center [453, 88] width 411 height 13
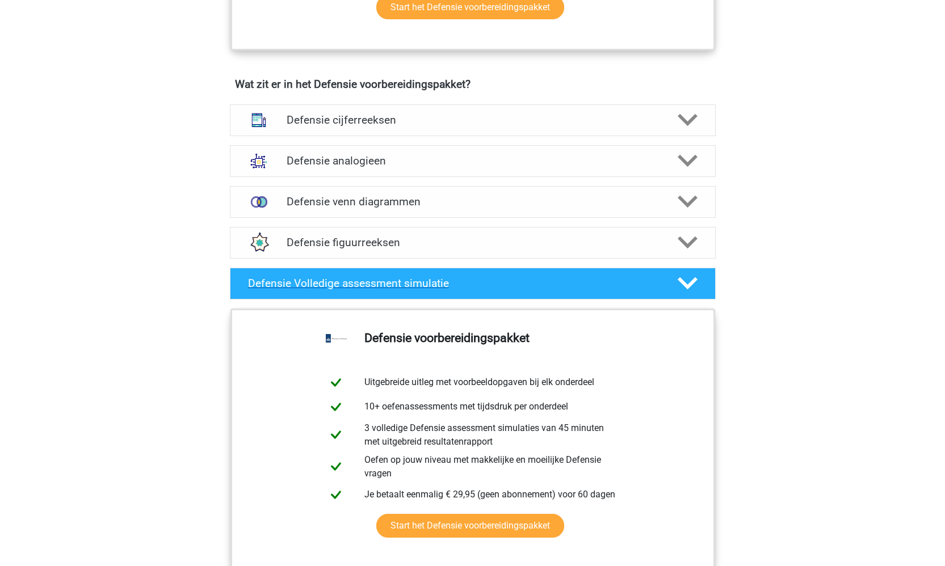
scroll to position [776, 0]
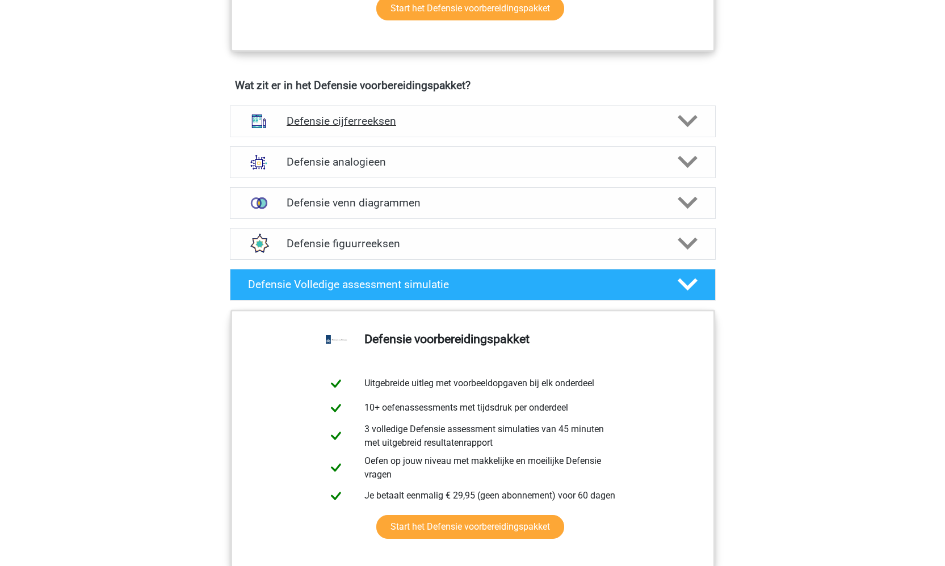
click at [443, 115] on h4 "Defensie cijferreeksen" at bounding box center [473, 121] width 372 height 13
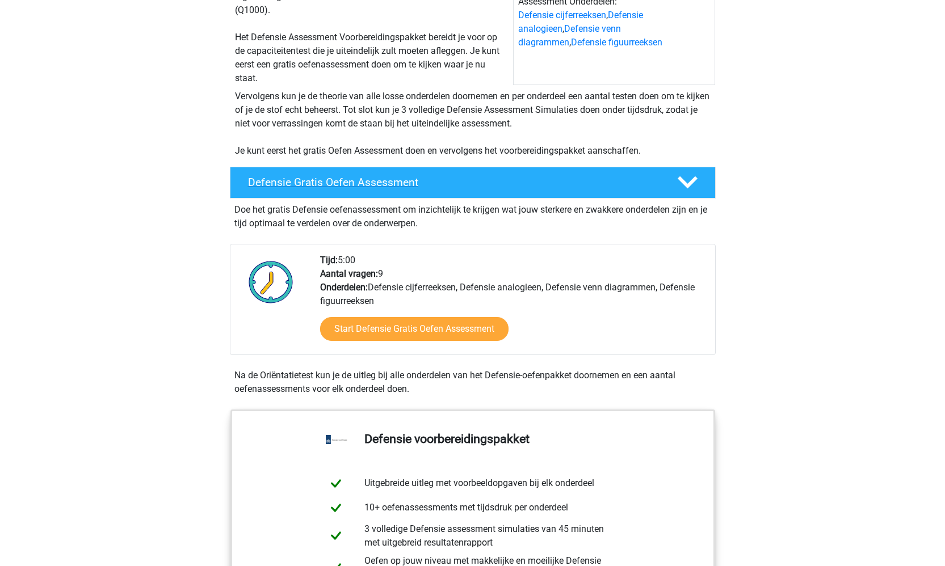
scroll to position [225, 0]
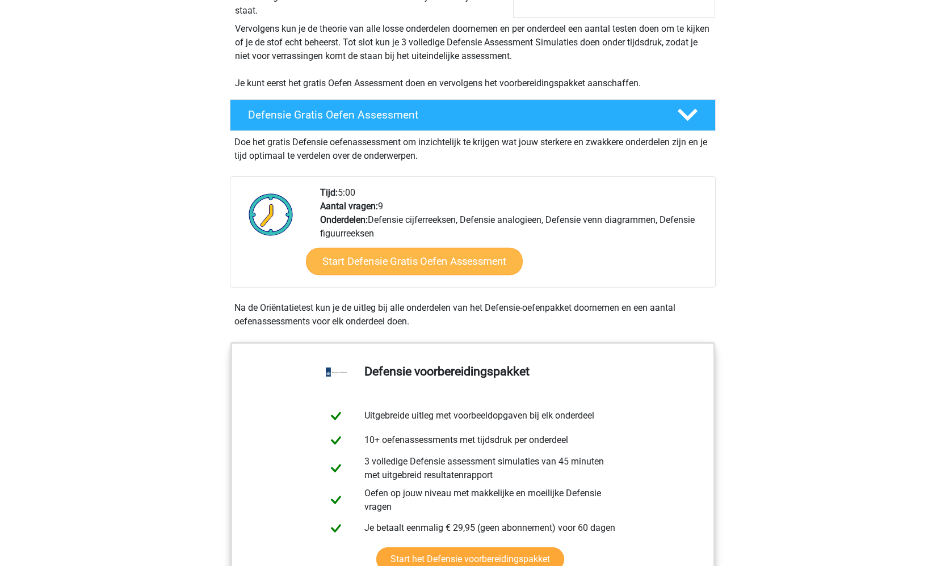
click at [424, 253] on link "Start Defensie Gratis Oefen Assessment" at bounding box center [414, 261] width 217 height 27
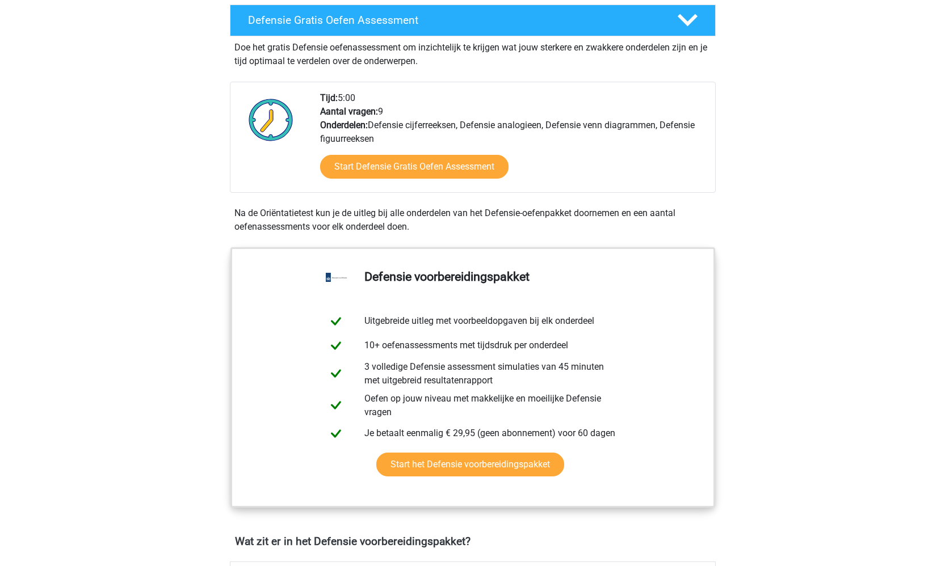
scroll to position [321, 0]
